Goal: Task Accomplishment & Management: Manage account settings

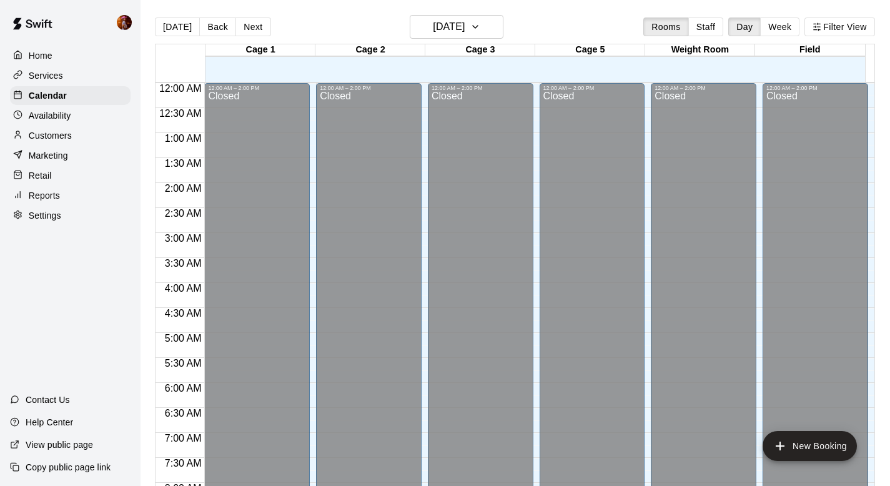
scroll to position [563, 0]
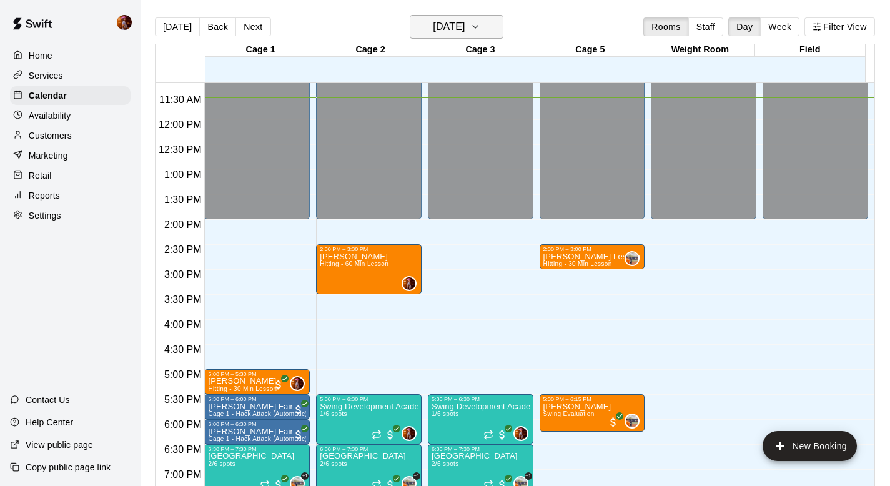
click at [452, 18] on h6 "[DATE]" at bounding box center [449, 26] width 32 height 17
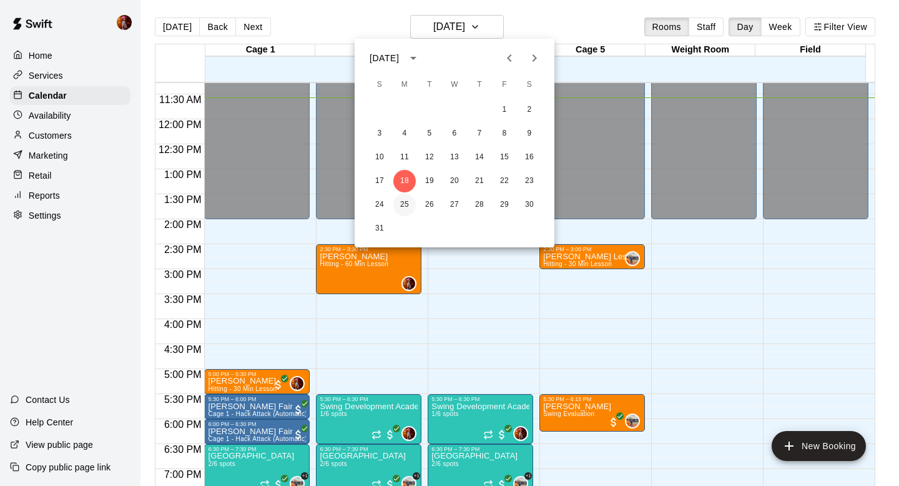
click at [410, 199] on button "25" at bounding box center [404, 205] width 22 height 22
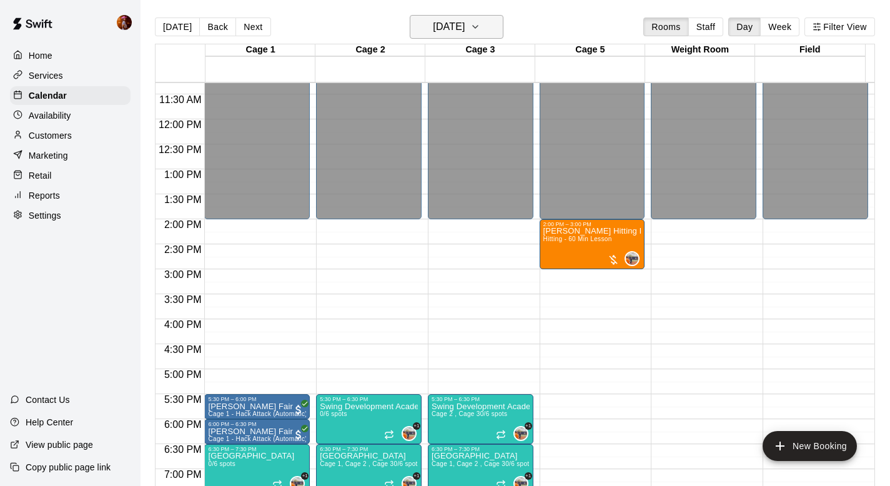
click at [462, 29] on h6 "[DATE]" at bounding box center [449, 26] width 32 height 17
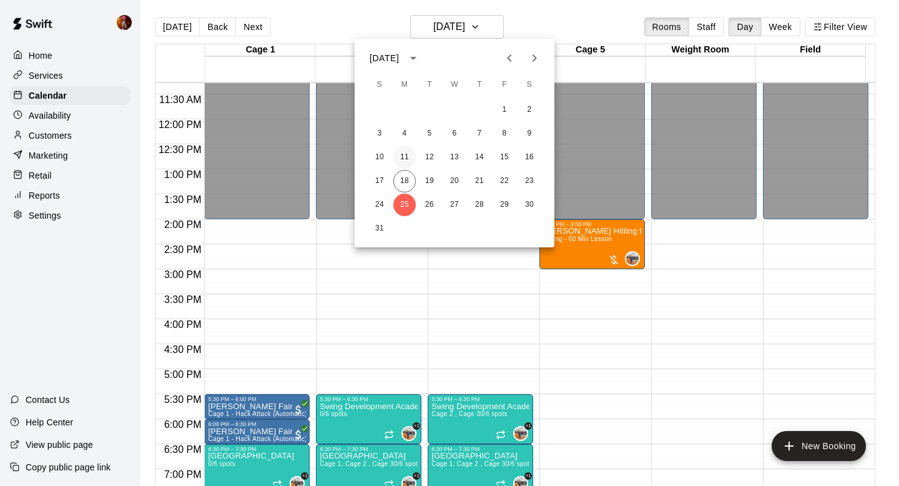
click at [405, 152] on button "11" at bounding box center [404, 157] width 22 height 22
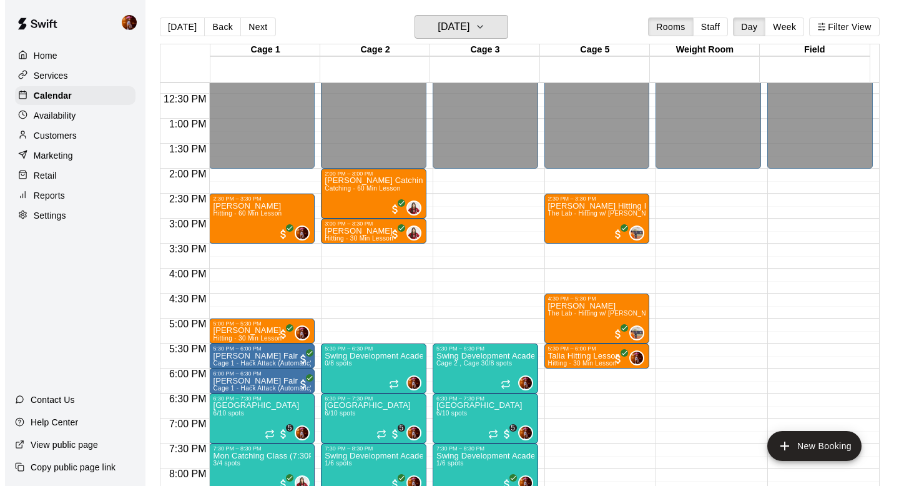
scroll to position [654, 0]
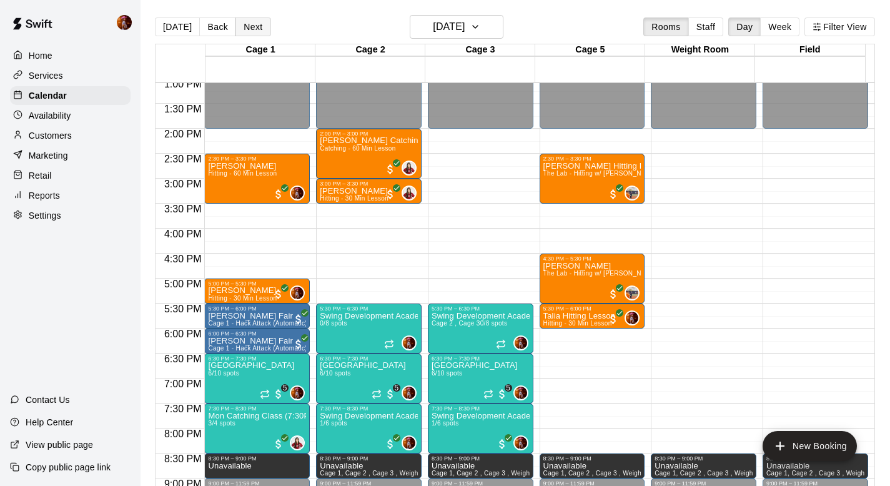
click at [260, 28] on button "Next" at bounding box center [252, 26] width 35 height 19
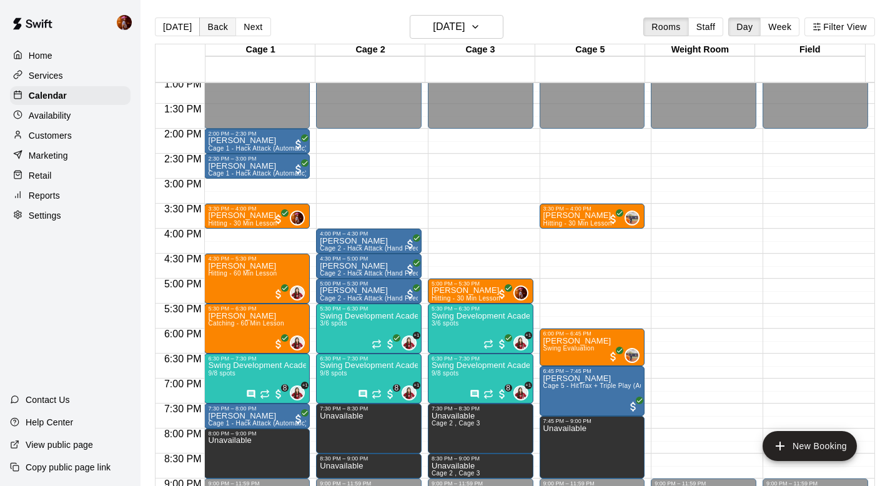
click at [212, 29] on button "Back" at bounding box center [217, 26] width 37 height 19
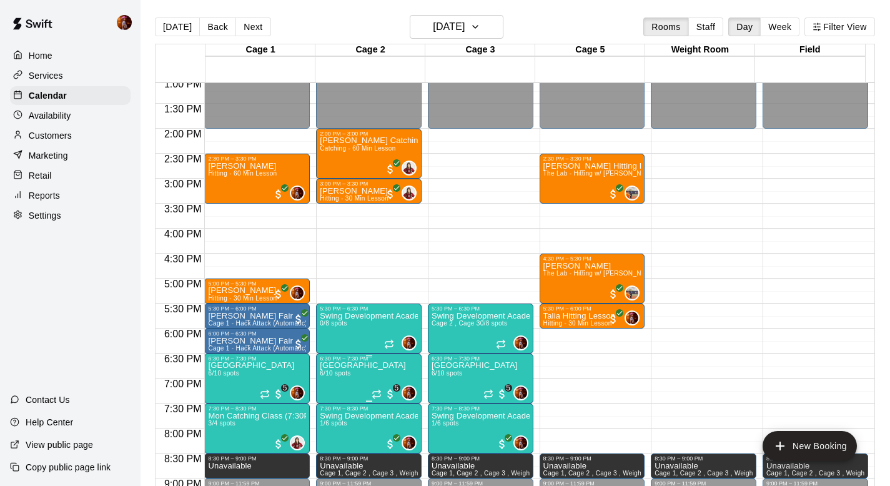
click at [342, 372] on span "6/10 spots" at bounding box center [335, 373] width 31 height 7
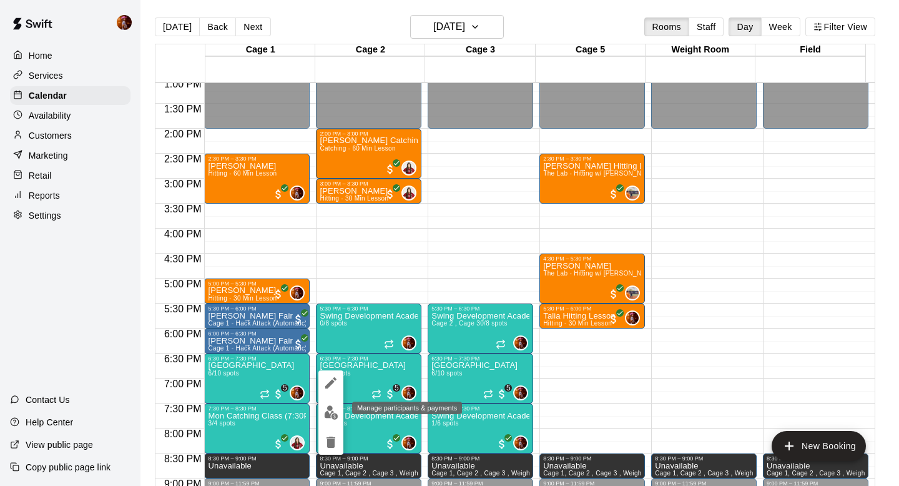
click at [328, 408] on img "edit" at bounding box center [331, 412] width 14 height 14
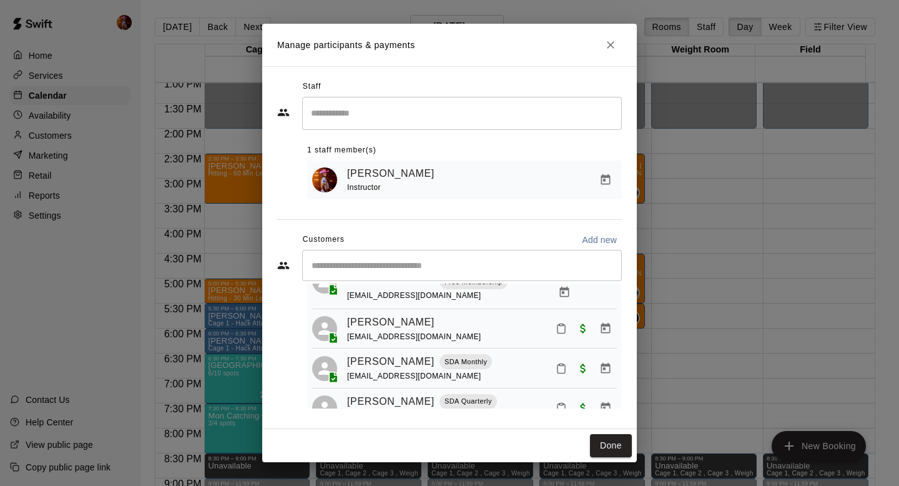
scroll to position [152, 0]
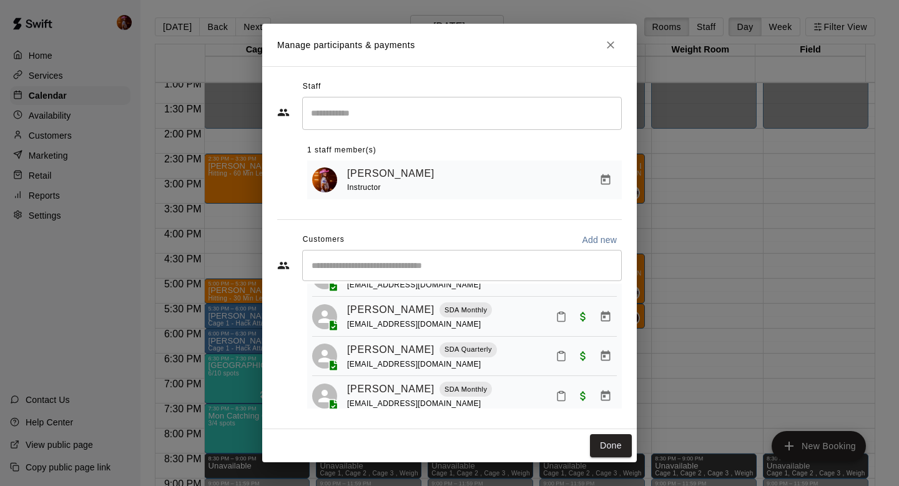
click at [717, 306] on div "Manage participants & payments Staff ​ 1 staff member(s) [PERSON_NAME] Instruct…" at bounding box center [449, 243] width 899 height 486
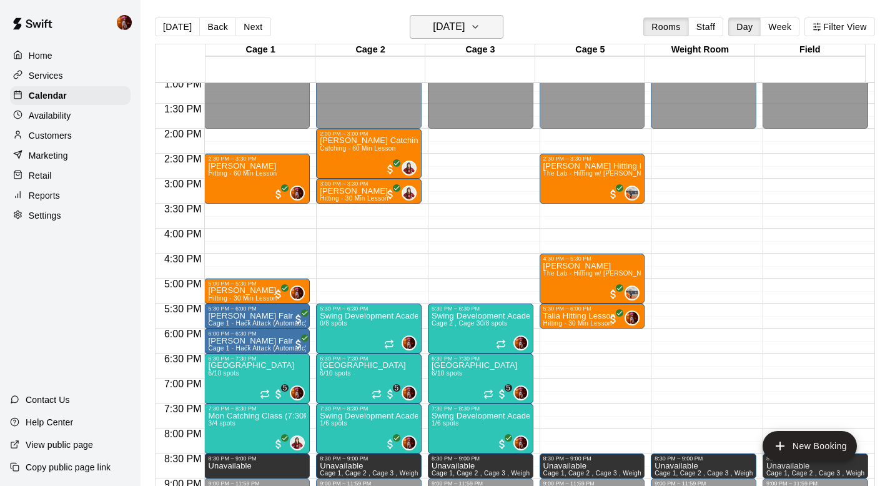
click at [465, 26] on h6 "[DATE]" at bounding box center [449, 26] width 32 height 17
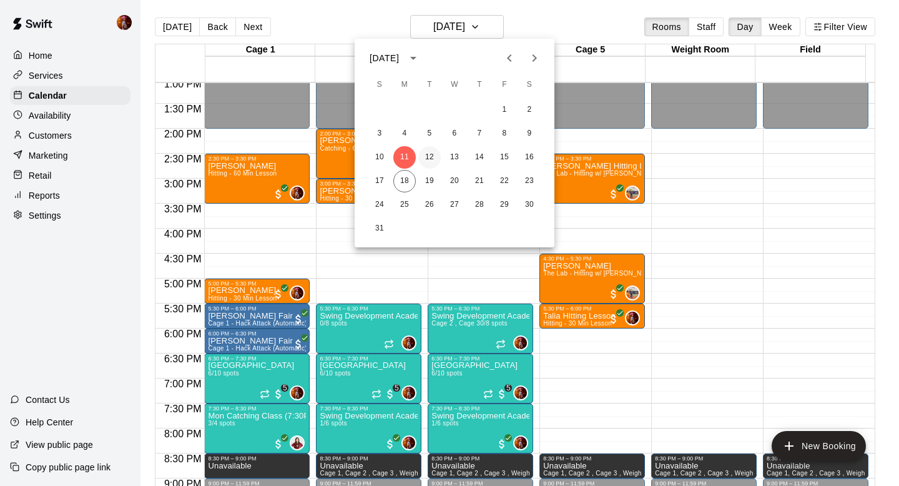
click at [427, 161] on button "12" at bounding box center [429, 157] width 22 height 22
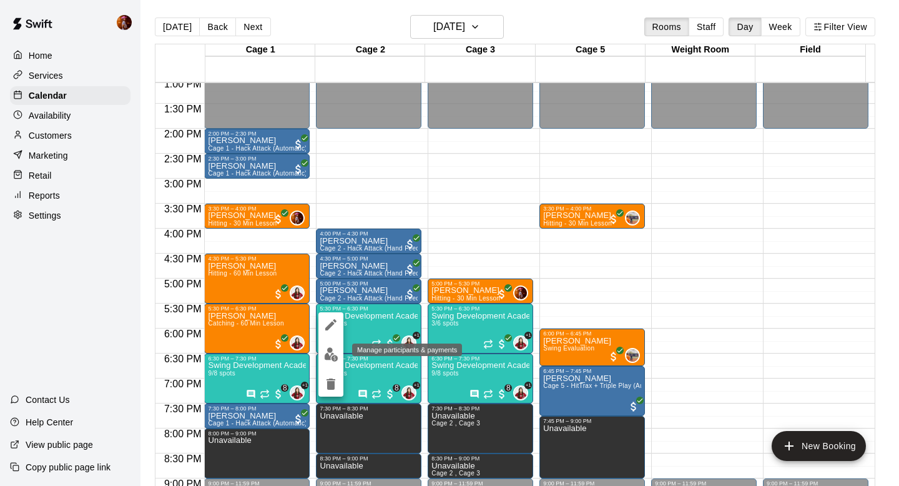
click at [329, 358] on img "edit" at bounding box center [331, 354] width 14 height 14
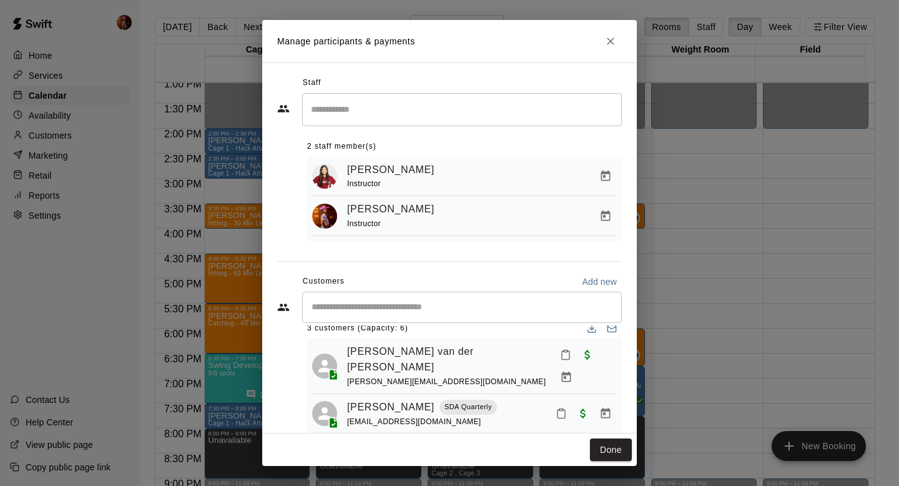
scroll to position [31, 0]
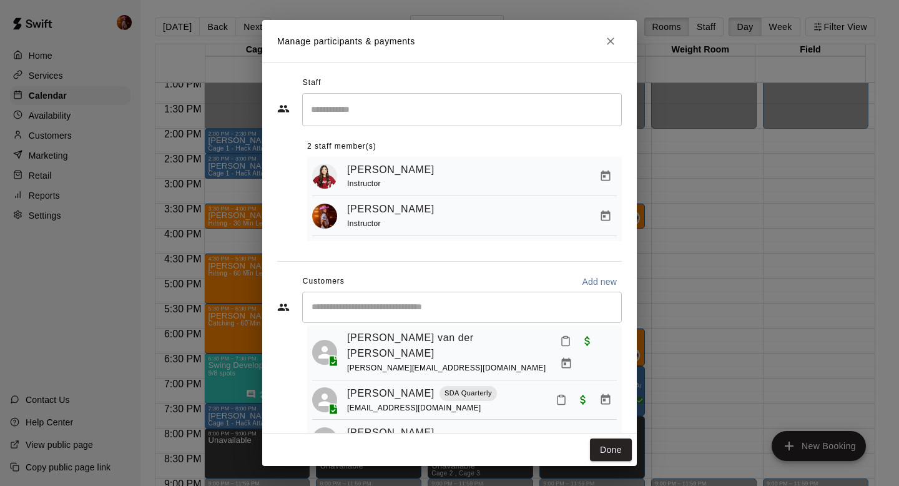
click at [688, 236] on div "Manage participants & payments Staff ​ 2 staff member(s) [PERSON_NAME] Instruct…" at bounding box center [449, 243] width 899 height 486
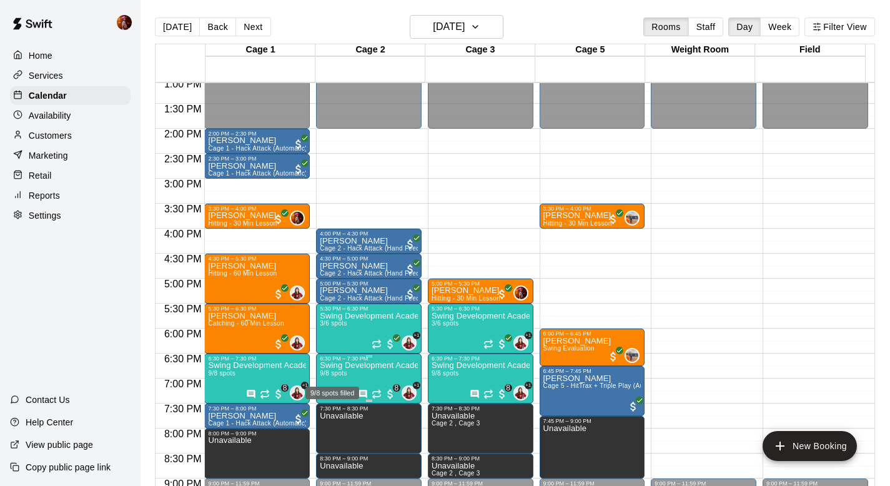
click at [338, 376] on span "9/8 spots" at bounding box center [333, 373] width 27 height 7
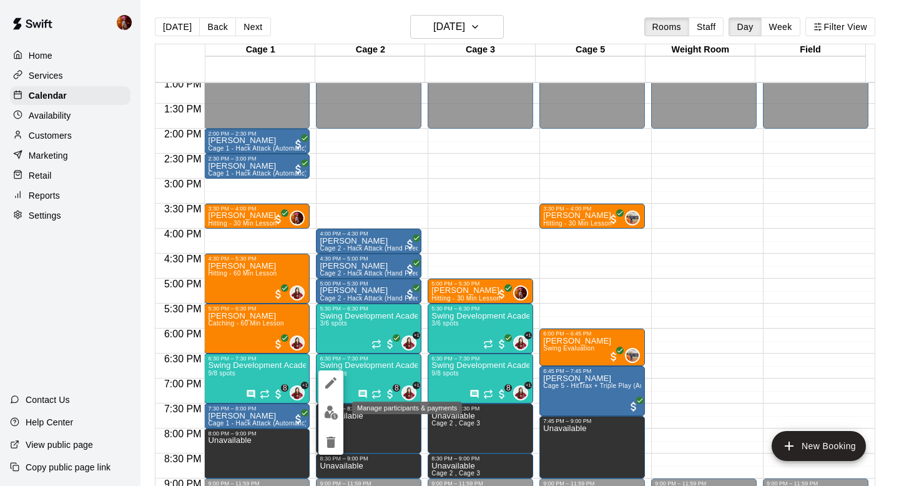
click at [323, 416] on button "edit" at bounding box center [330, 412] width 25 height 24
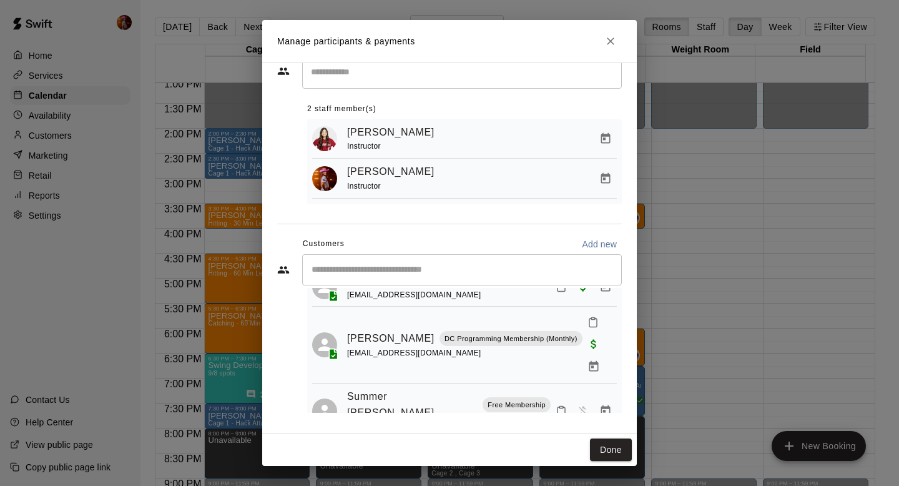
scroll to position [320, 0]
click at [704, 328] on div "Manage participants & payments Staff ​ 2 staff member(s) [PERSON_NAME] Instruct…" at bounding box center [449, 243] width 899 height 486
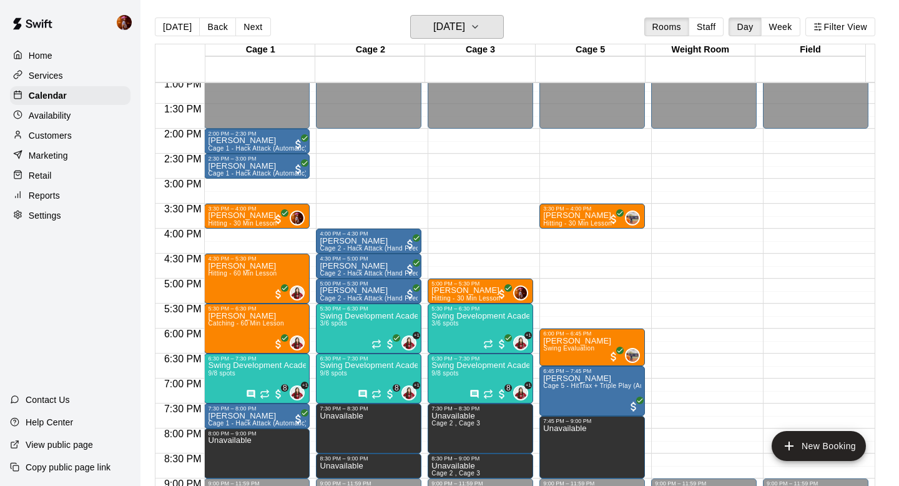
click at [444, 26] on h6 "[DATE]" at bounding box center [449, 26] width 32 height 17
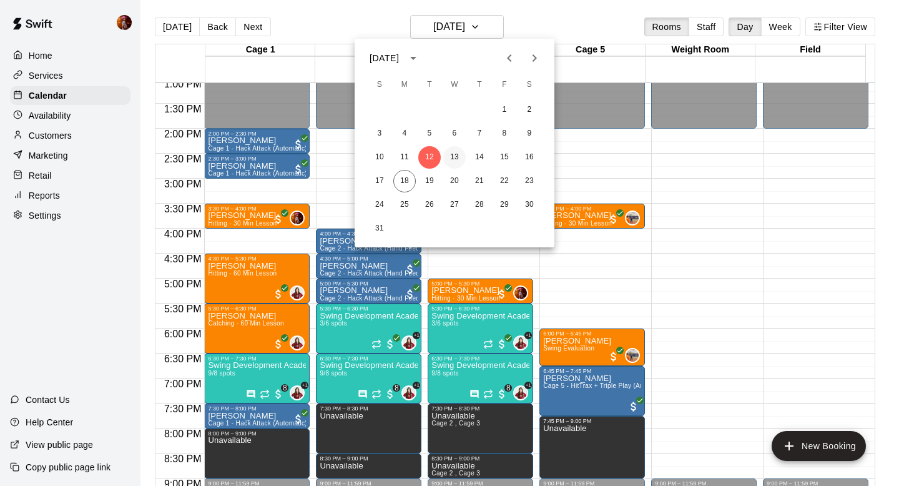
click at [460, 156] on button "13" at bounding box center [454, 157] width 22 height 22
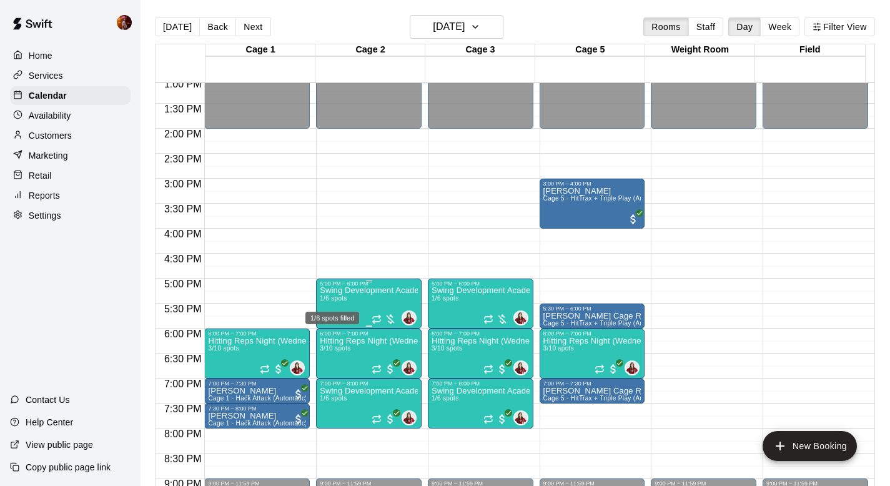
click at [345, 296] on span "1/6 spots" at bounding box center [333, 298] width 27 height 7
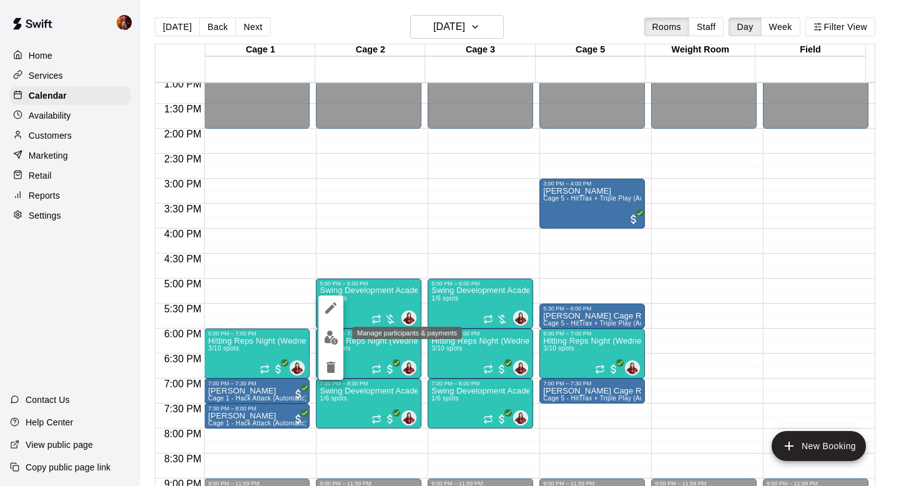
click at [330, 333] on img "edit" at bounding box center [331, 337] width 14 height 14
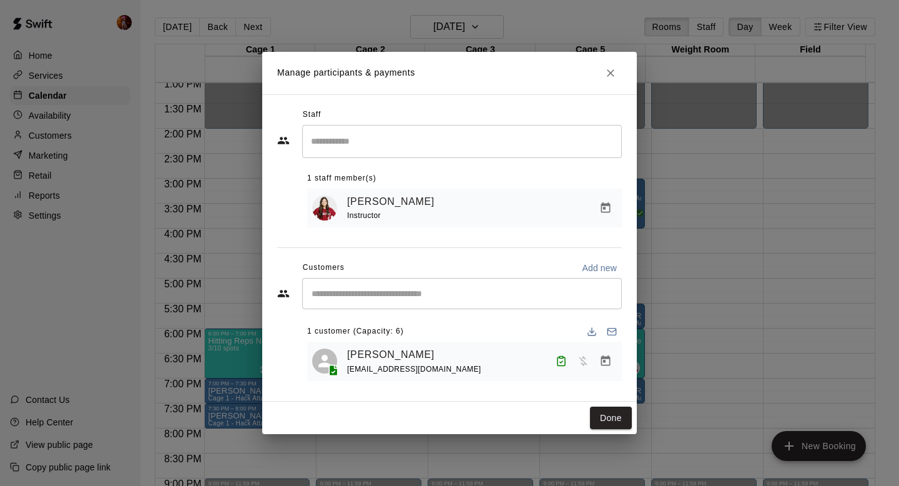
click at [726, 311] on div "Manage participants & payments Staff ​ 1 staff member(s) [PERSON_NAME] Instruct…" at bounding box center [449, 243] width 899 height 486
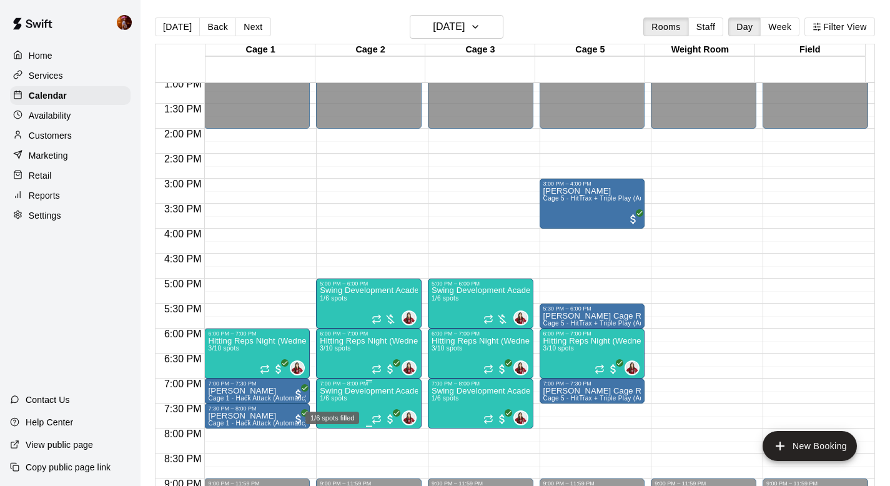
click at [342, 401] on span "1/6 spots" at bounding box center [333, 398] width 27 height 7
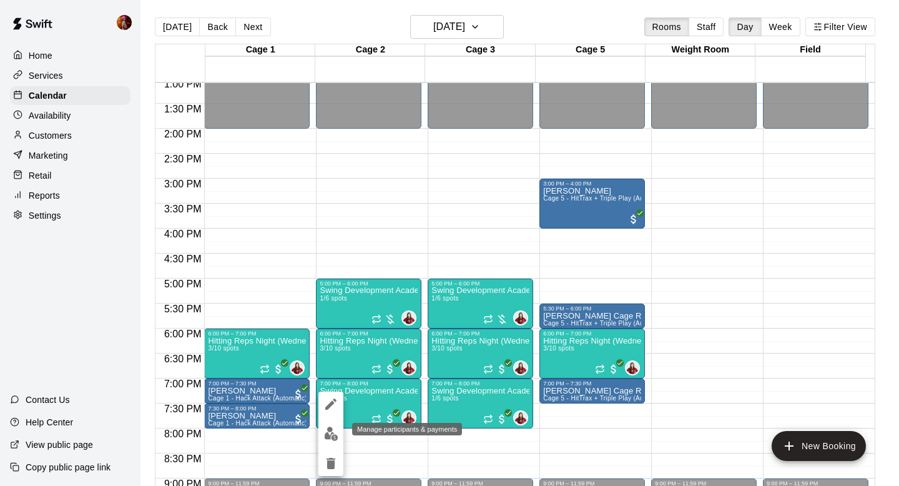
click at [326, 436] on img "edit" at bounding box center [331, 433] width 14 height 14
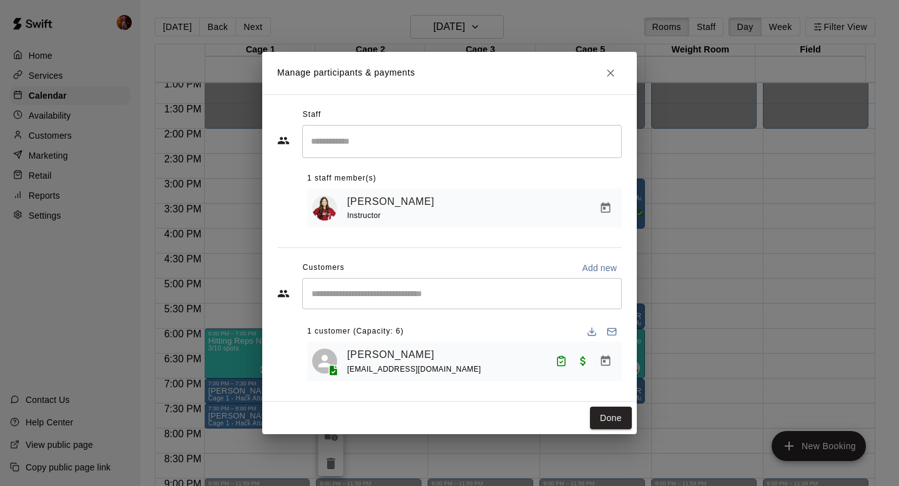
click at [771, 325] on div "Manage participants & payments Staff ​ 1 staff member(s) [PERSON_NAME] Instruct…" at bounding box center [449, 243] width 899 height 486
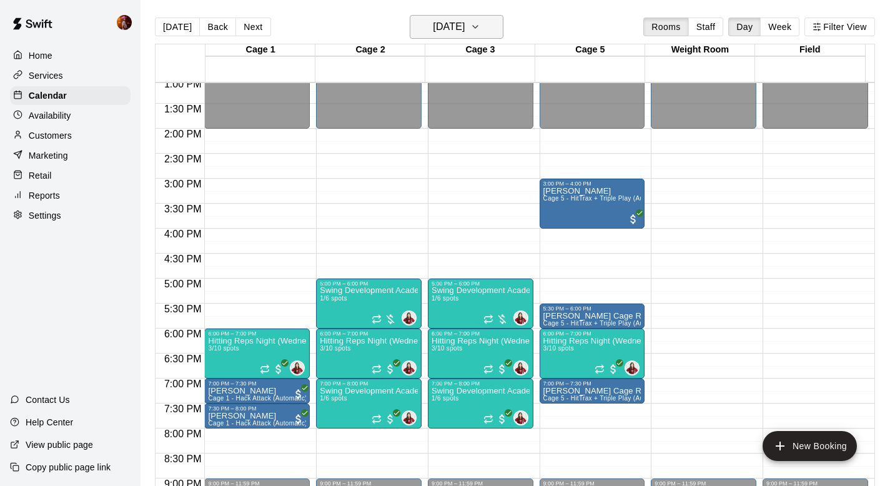
click at [433, 21] on h6 "[DATE]" at bounding box center [449, 26] width 32 height 17
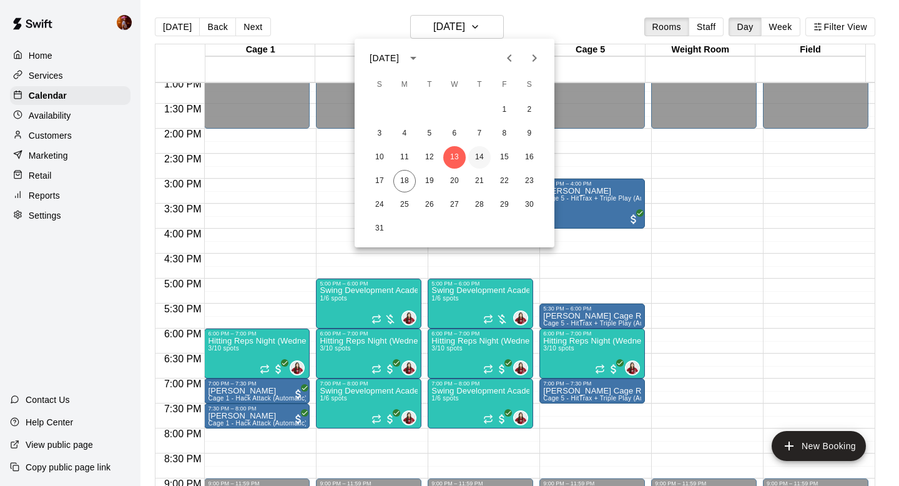
click at [483, 155] on button "14" at bounding box center [479, 157] width 22 height 22
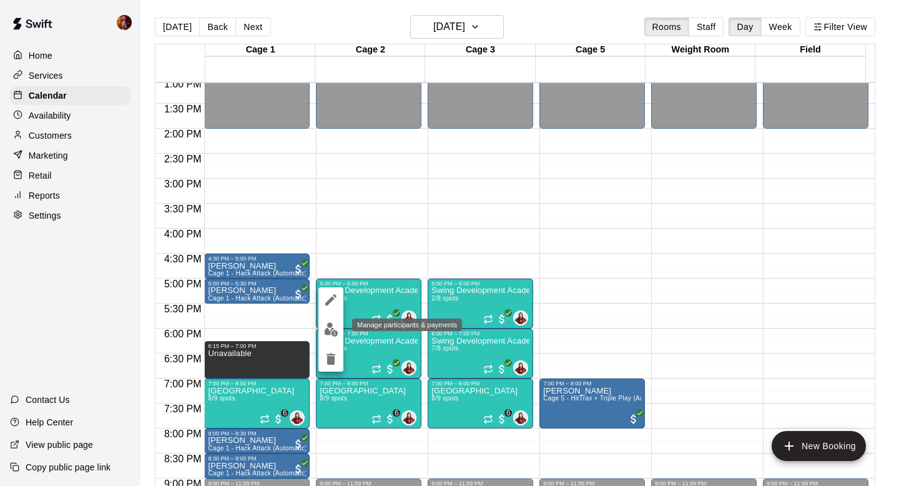
click at [330, 333] on img "edit" at bounding box center [331, 329] width 14 height 14
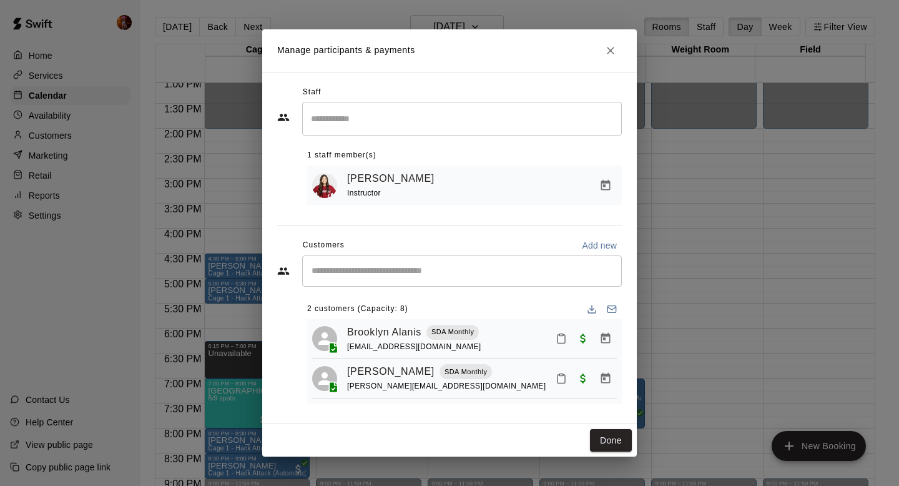
click at [784, 330] on div "Manage participants & payments Staff ​ 1 staff member(s) [PERSON_NAME] Instruct…" at bounding box center [449, 243] width 899 height 486
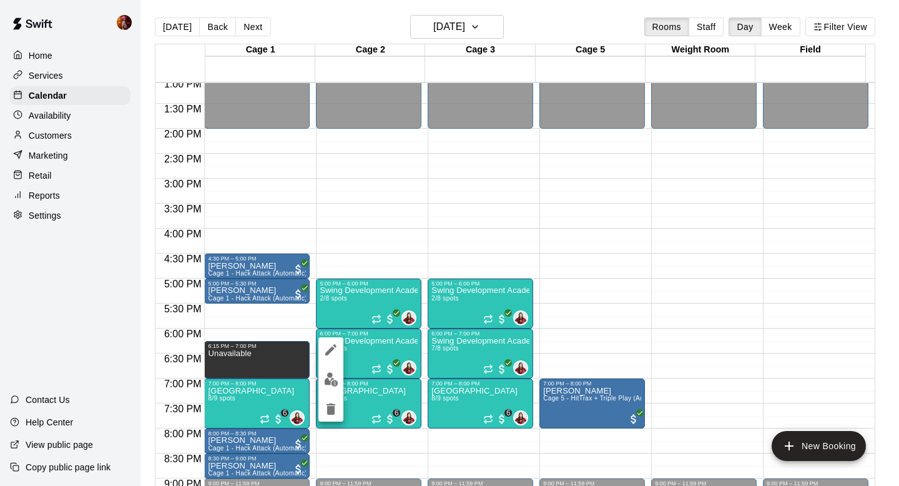
click at [332, 372] on img "edit" at bounding box center [331, 379] width 14 height 14
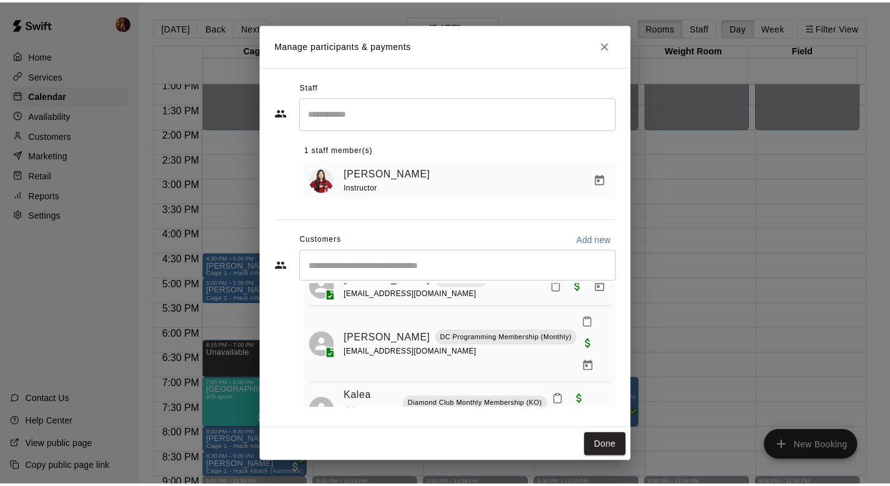
scroll to position [124, 0]
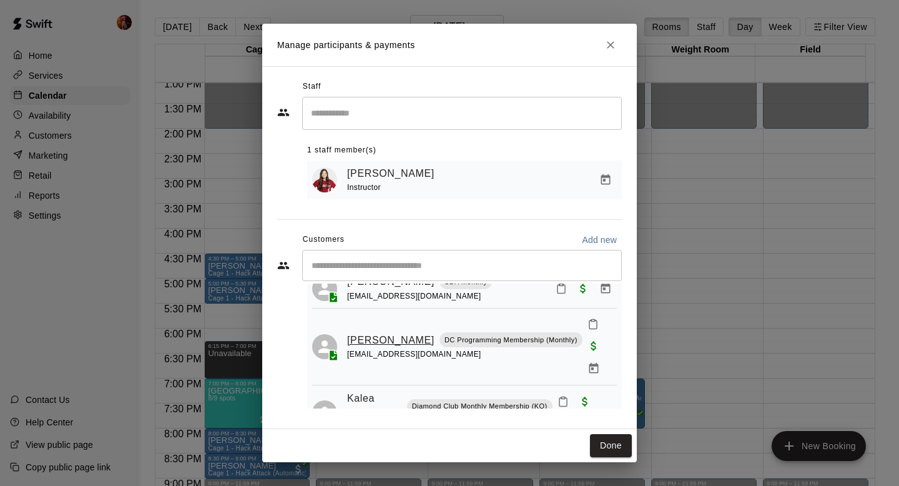
click at [350, 332] on link "[PERSON_NAME]" at bounding box center [390, 340] width 87 height 16
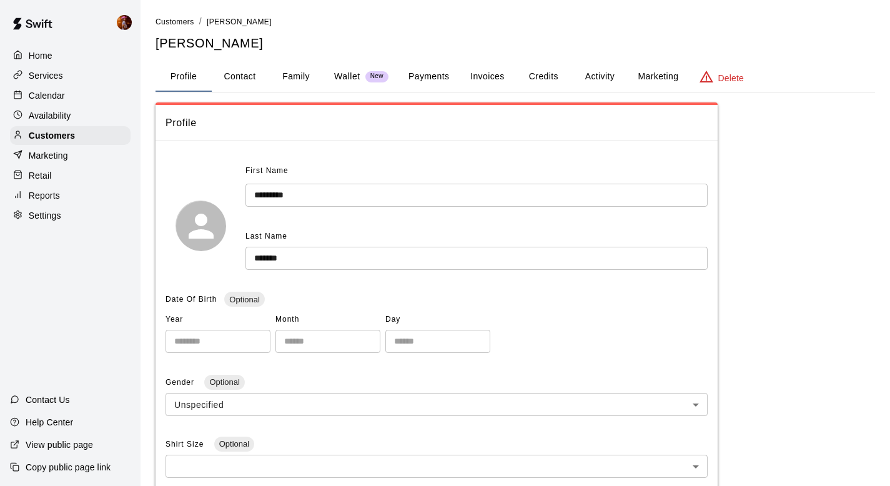
click at [285, 66] on button "Family" at bounding box center [296, 77] width 56 height 30
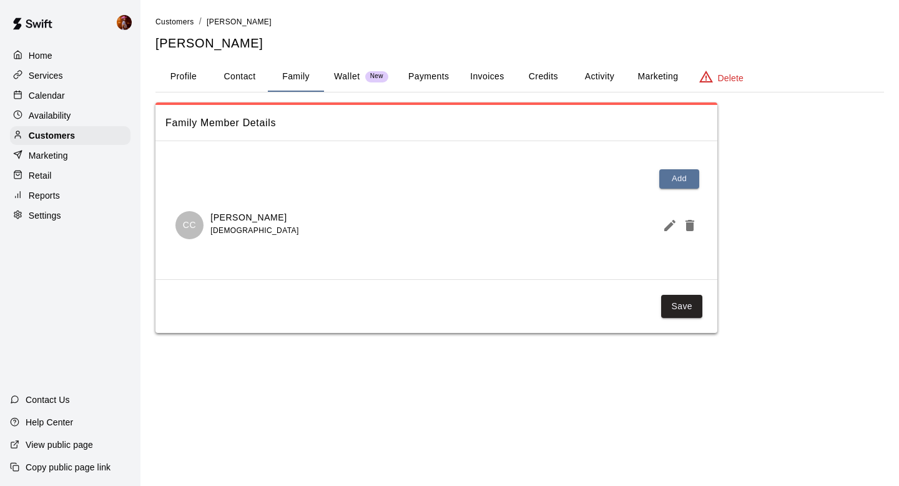
click at [175, 77] on button "Profile" at bounding box center [183, 77] width 56 height 30
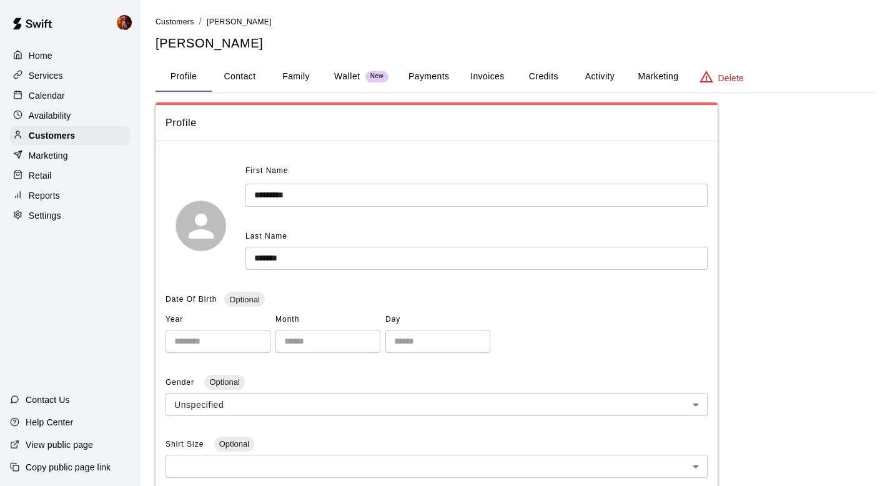
click at [603, 81] on button "Activity" at bounding box center [599, 77] width 56 height 30
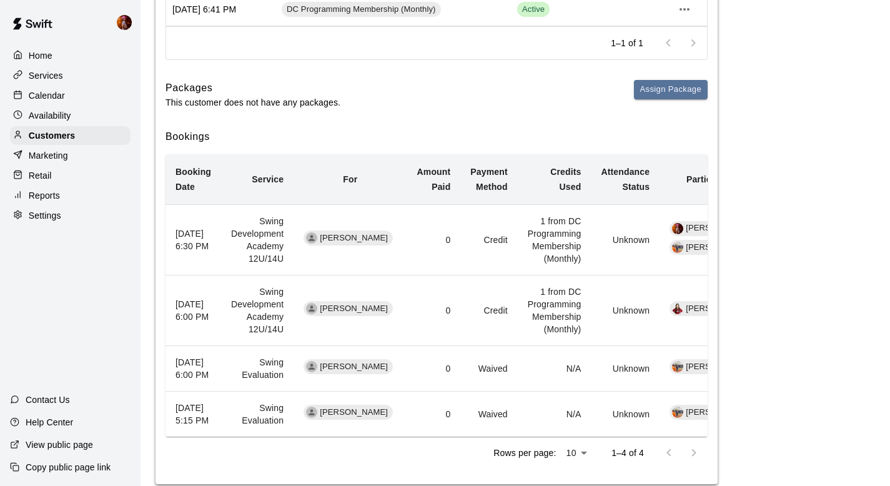
scroll to position [202, 0]
